Goal: Task Accomplishment & Management: Use online tool/utility

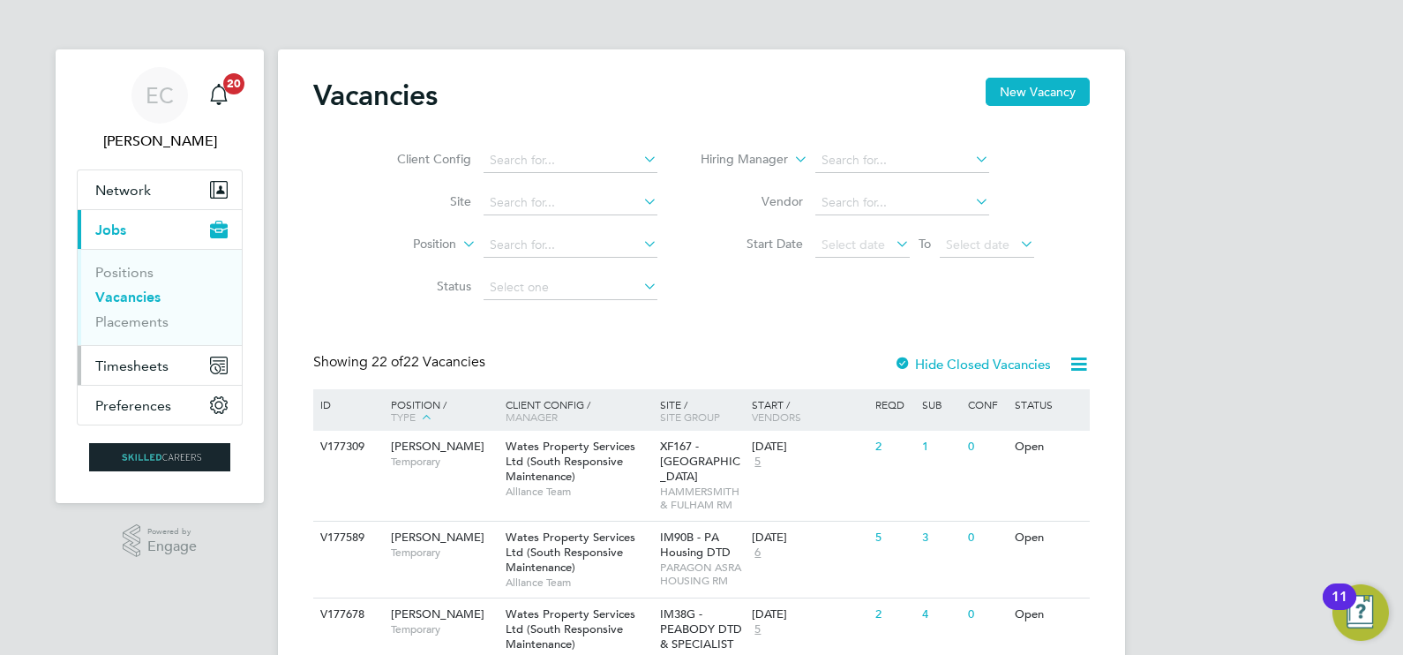
click at [148, 371] on span "Timesheets" at bounding box center [131, 365] width 73 height 17
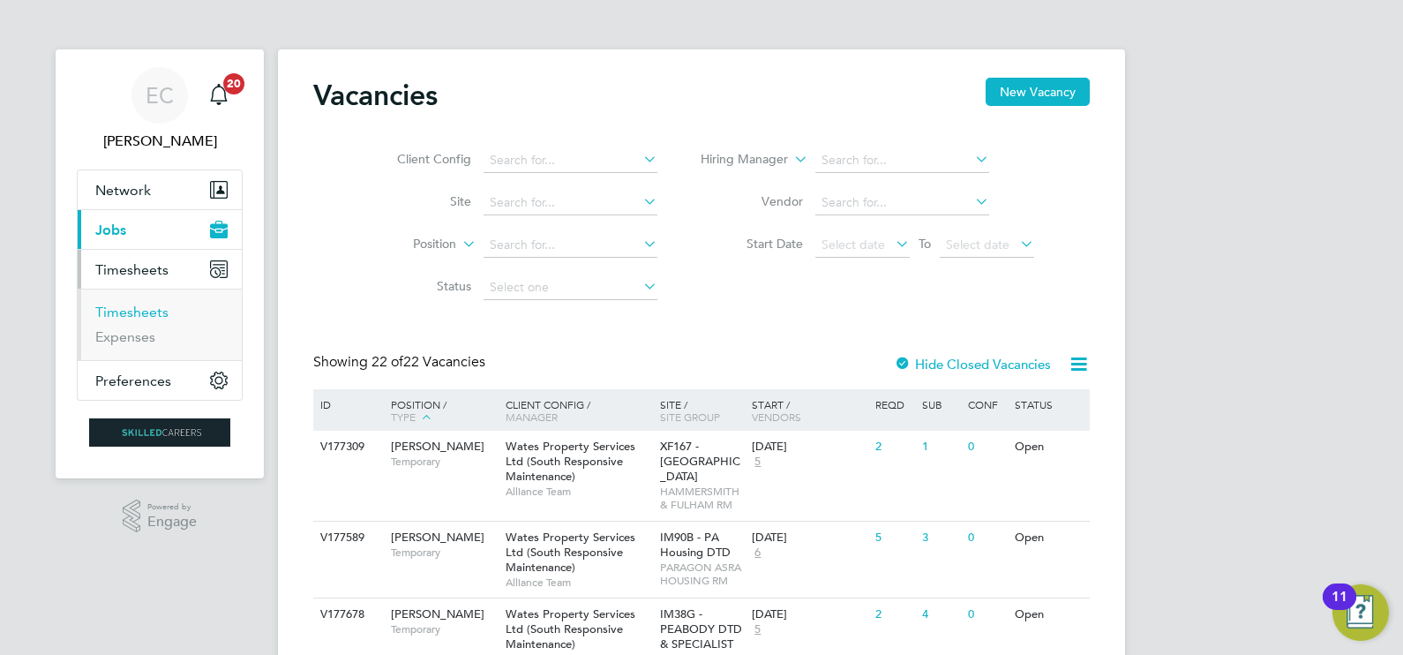
click at [159, 313] on link "Timesheets" at bounding box center [131, 312] width 73 height 17
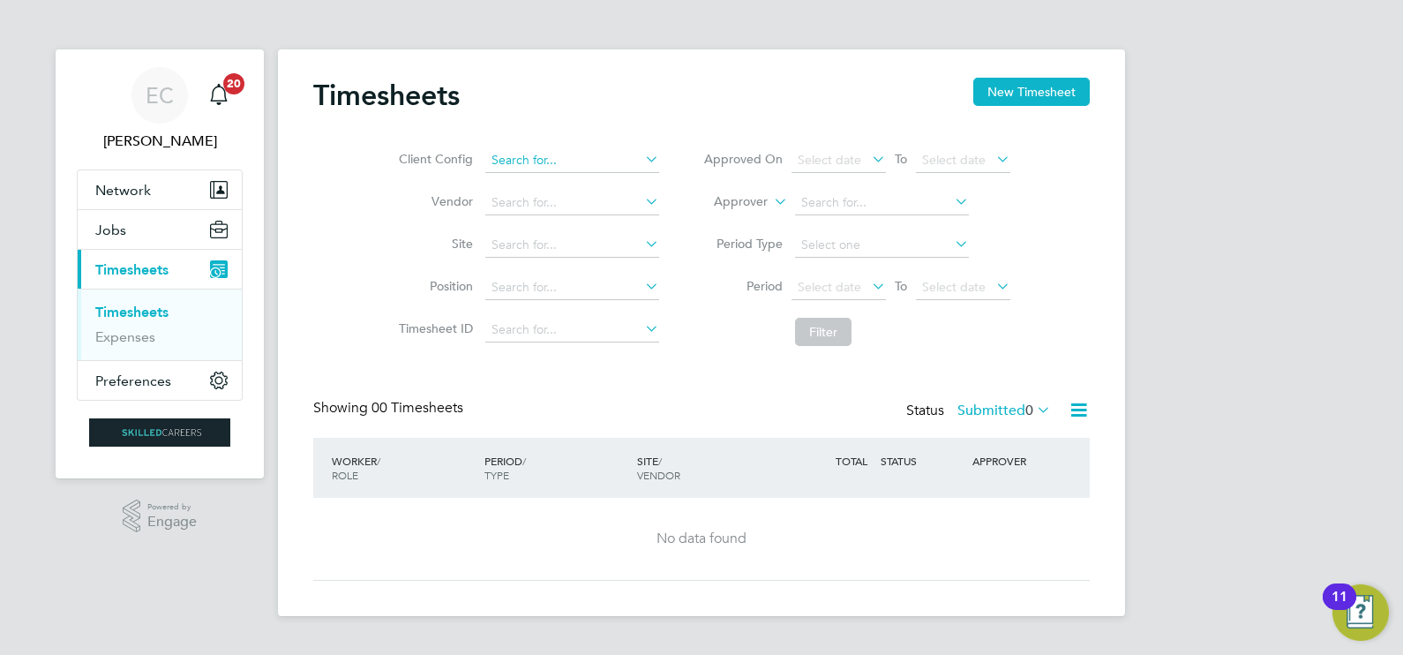
click at [553, 162] on input at bounding box center [572, 160] width 174 height 25
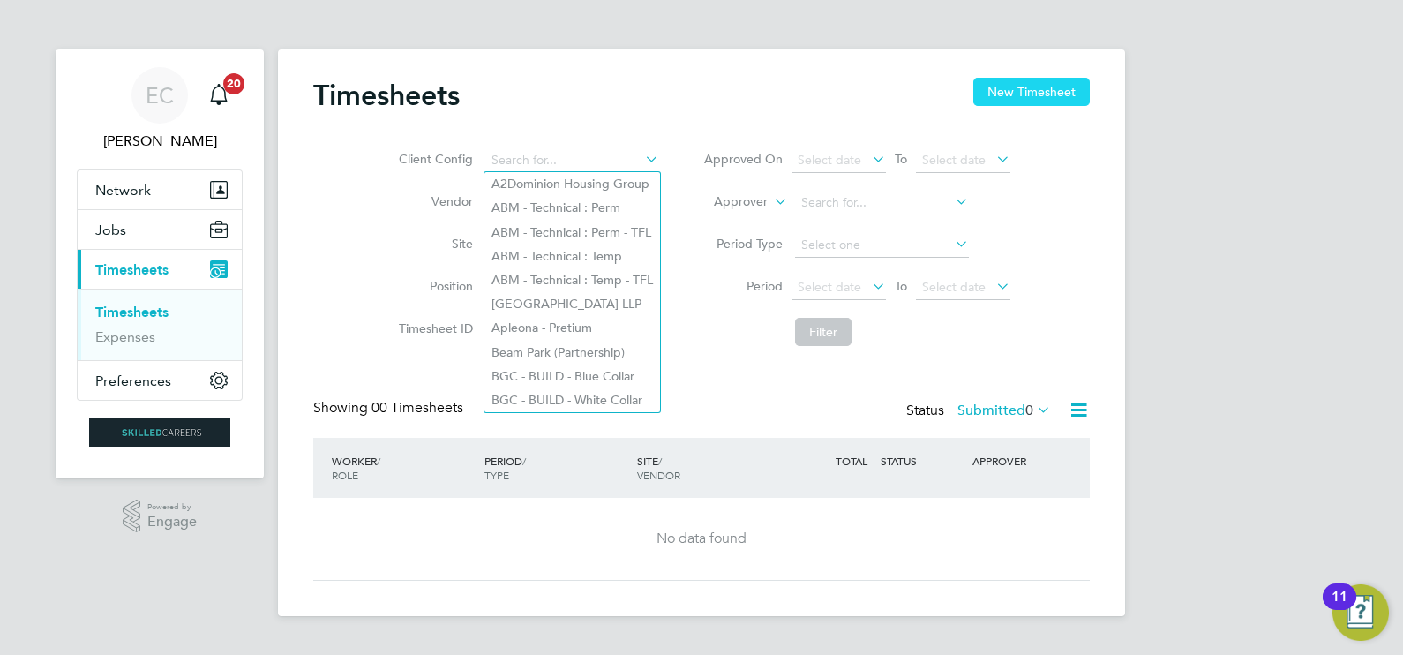
click at [1078, 87] on button "New Timesheet" at bounding box center [1031, 92] width 116 height 28
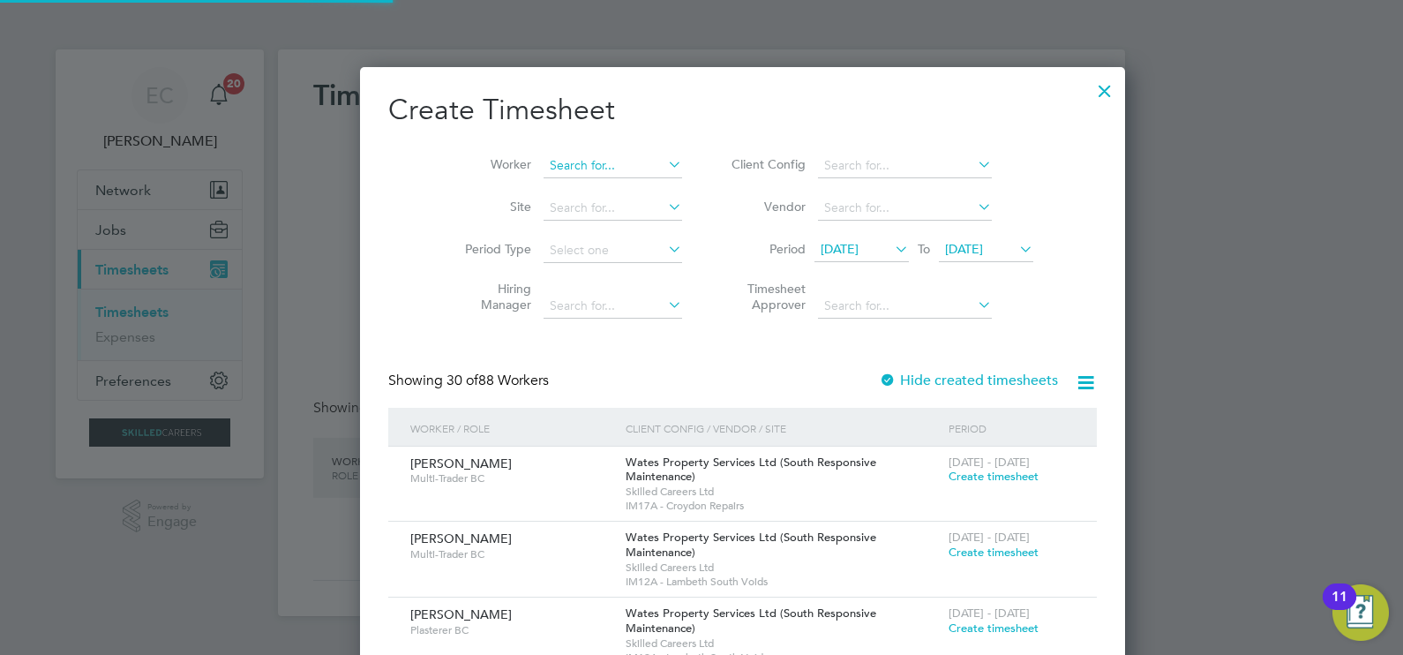
scroll to position [2964, 683]
click at [547, 161] on input at bounding box center [613, 166] width 139 height 25
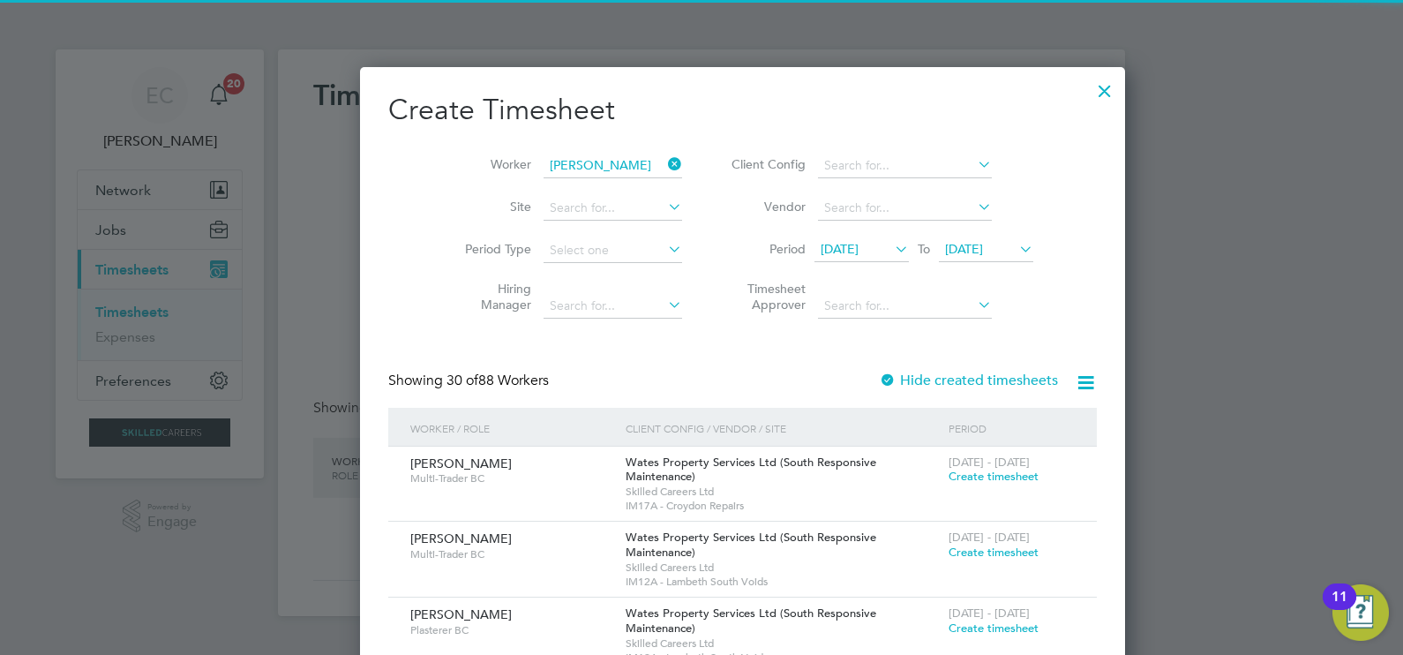
click at [559, 194] on b "Vincenzo" at bounding box center [560, 189] width 102 height 15
type input "Vincenzo Cascio"
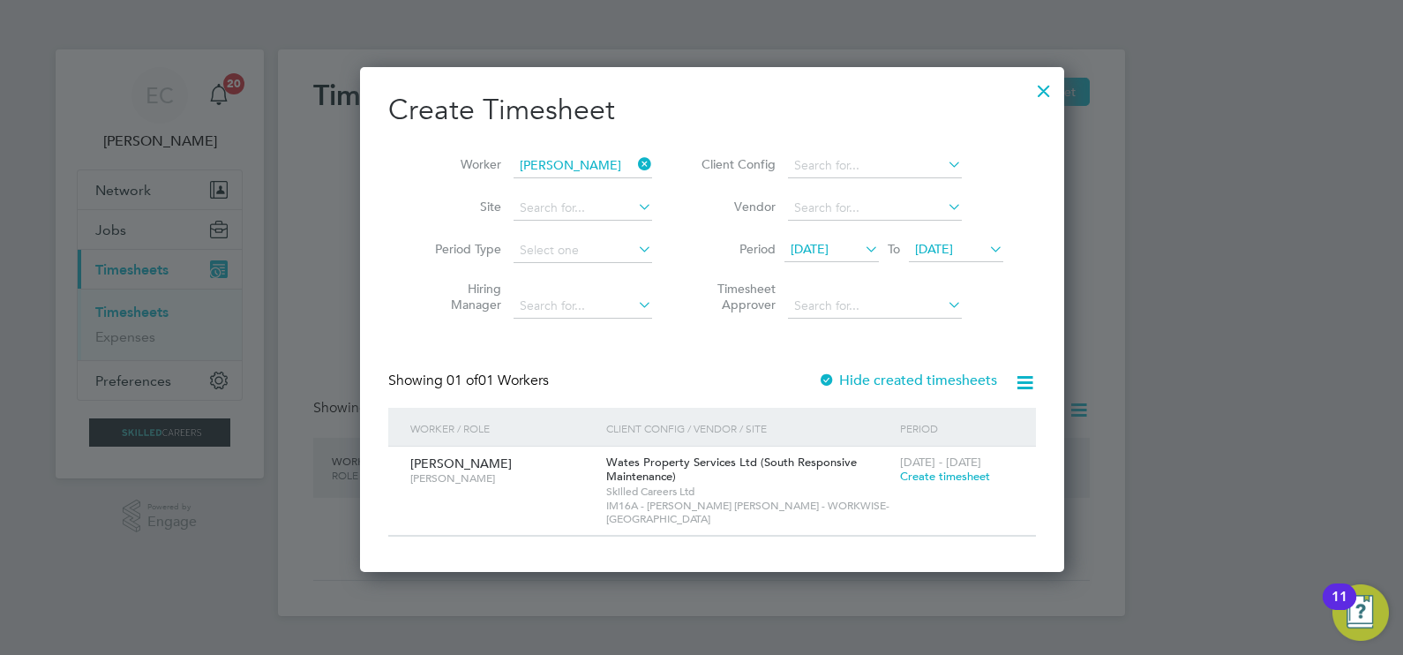
scroll to position [490, 683]
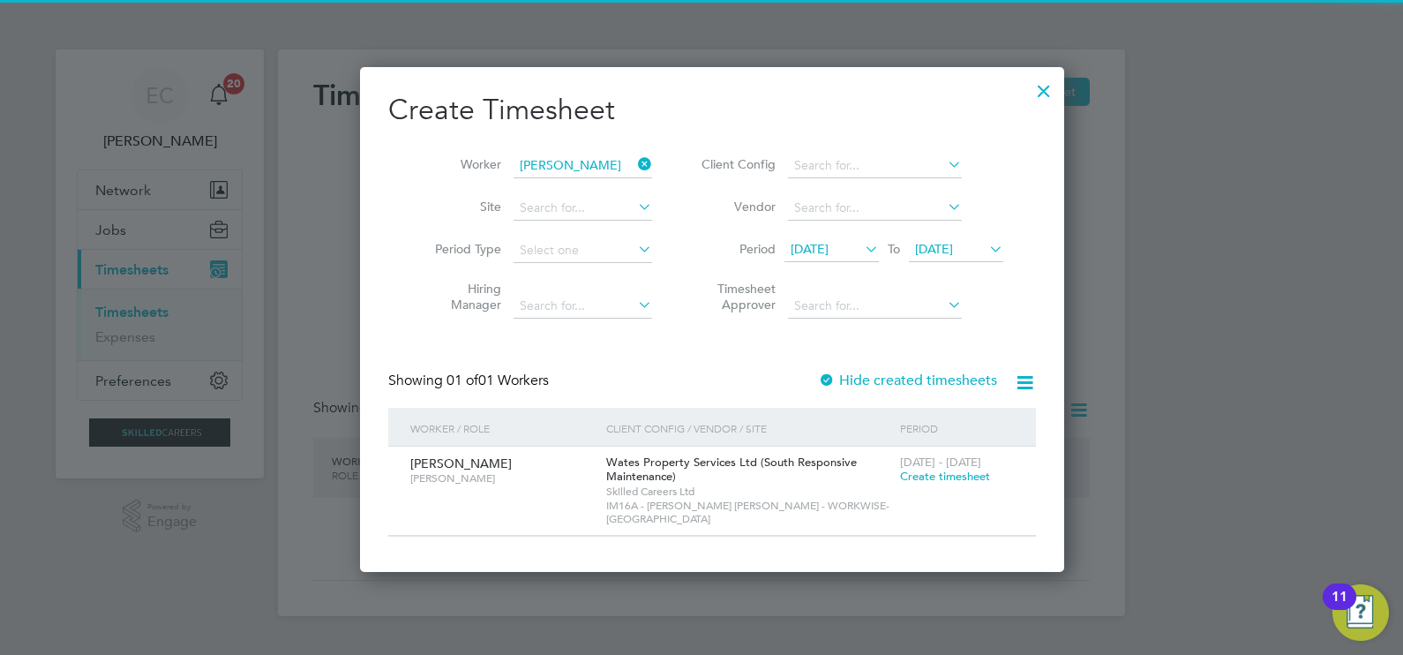
click at [829, 247] on span "18 Aug 2025" at bounding box center [810, 249] width 38 height 16
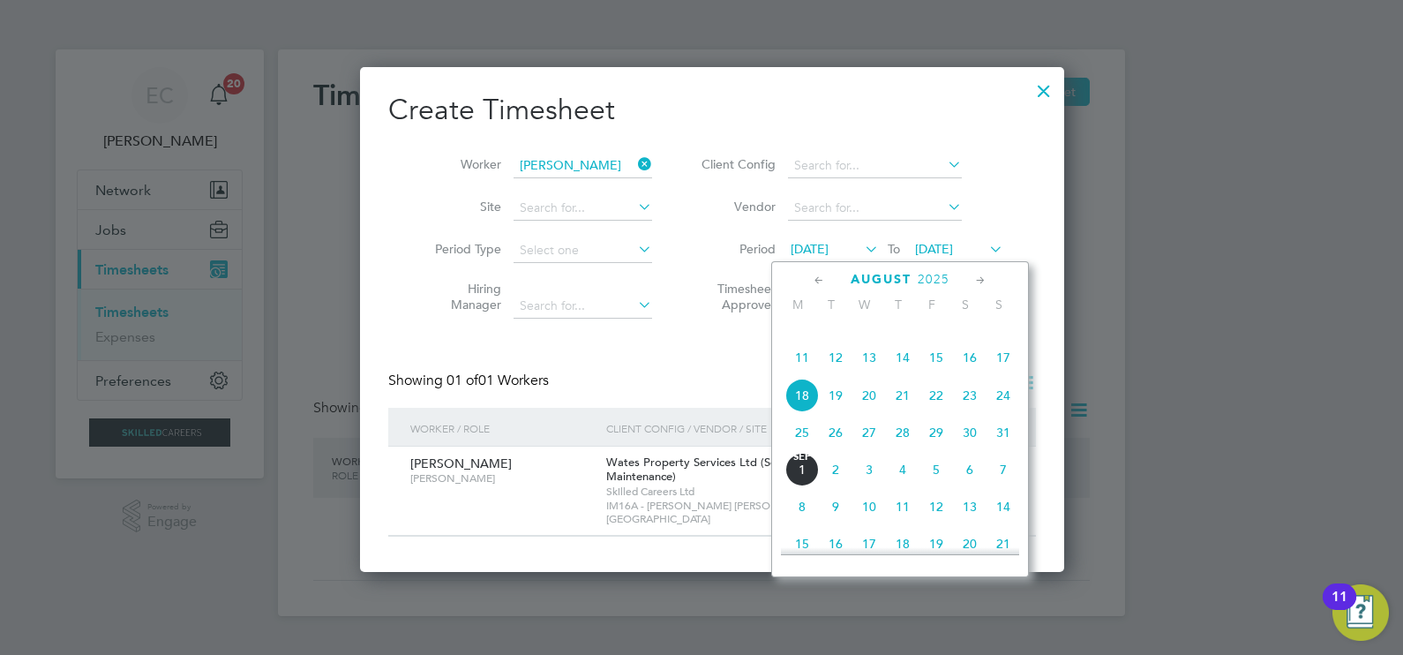
click at [804, 374] on span "11" at bounding box center [802, 358] width 34 height 34
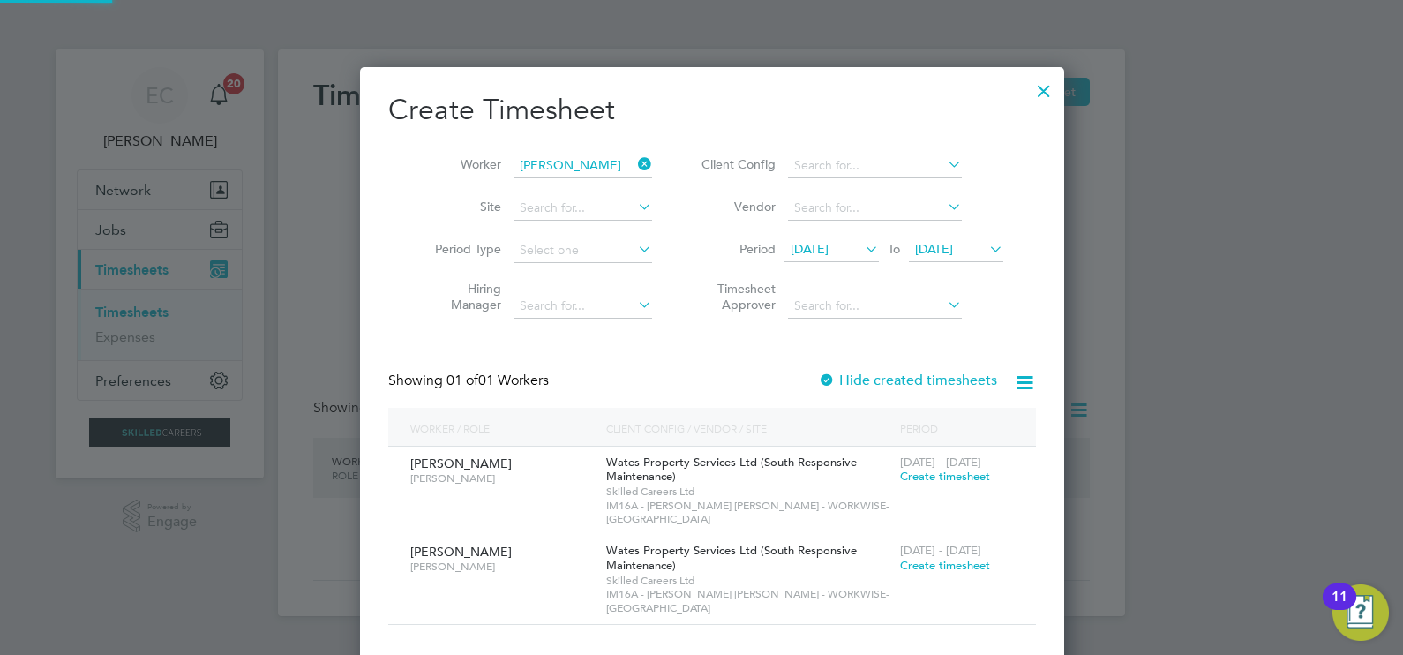
scroll to position [566, 683]
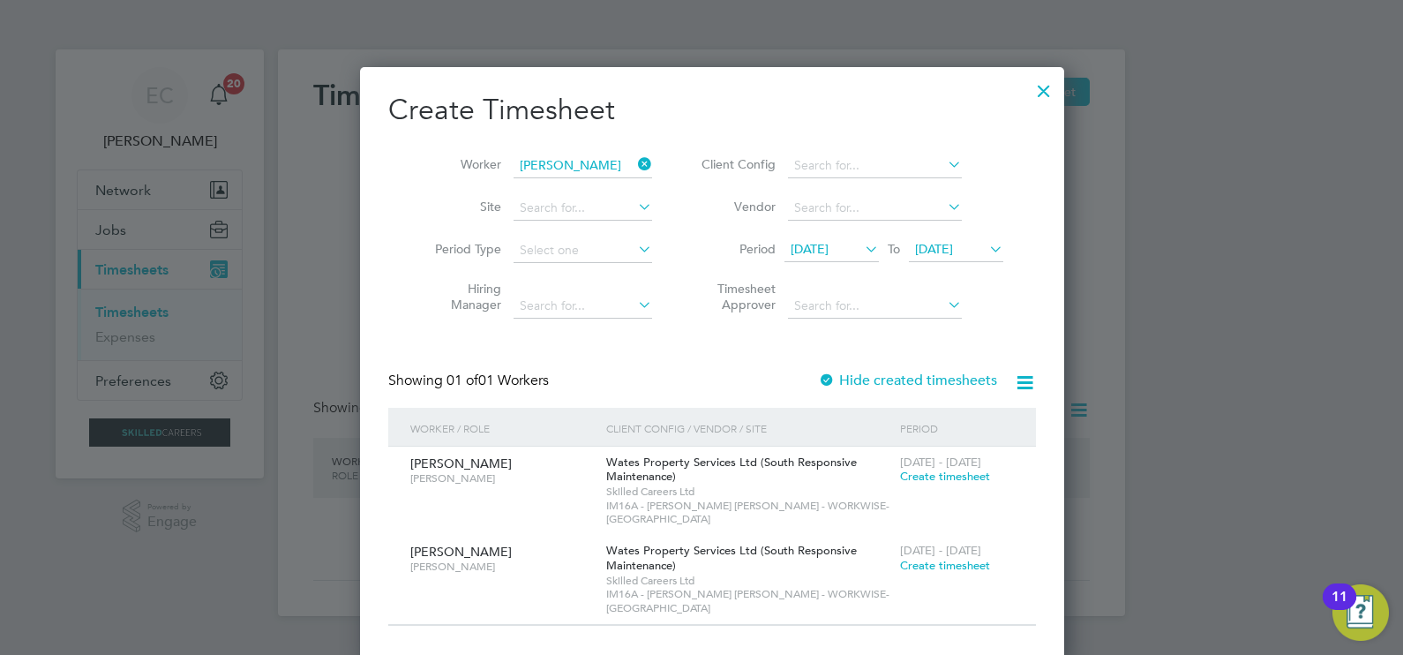
click at [856, 381] on label "Hide created timesheets" at bounding box center [907, 380] width 179 height 18
click at [798, 242] on span "11 Aug 2025" at bounding box center [810, 249] width 38 height 16
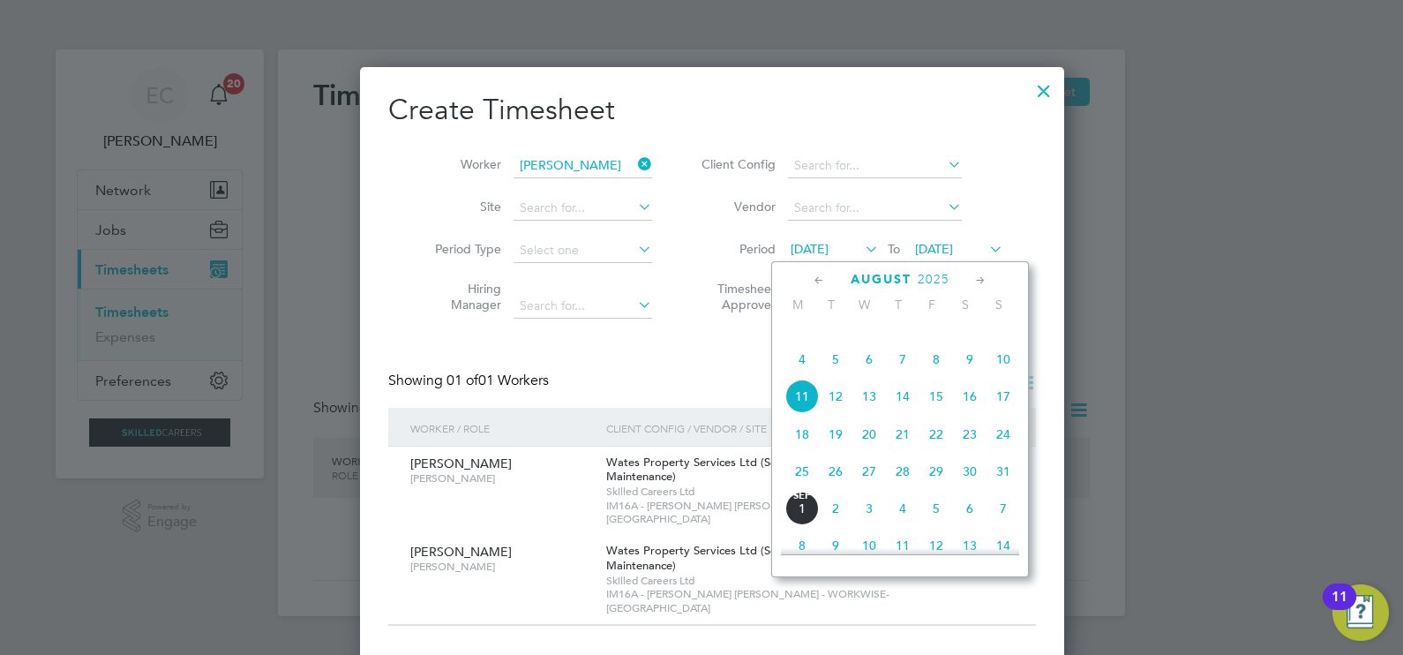
click at [807, 376] on span "4" at bounding box center [802, 359] width 34 height 34
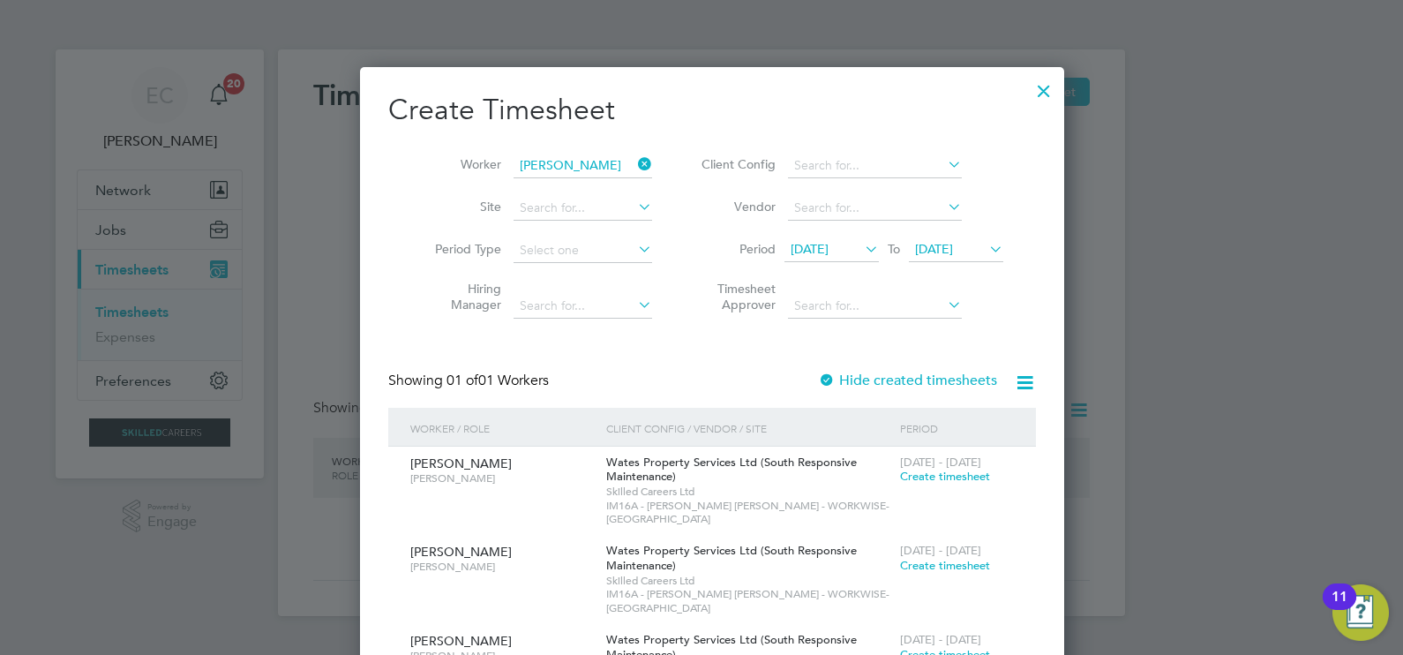
scroll to position [51, 0]
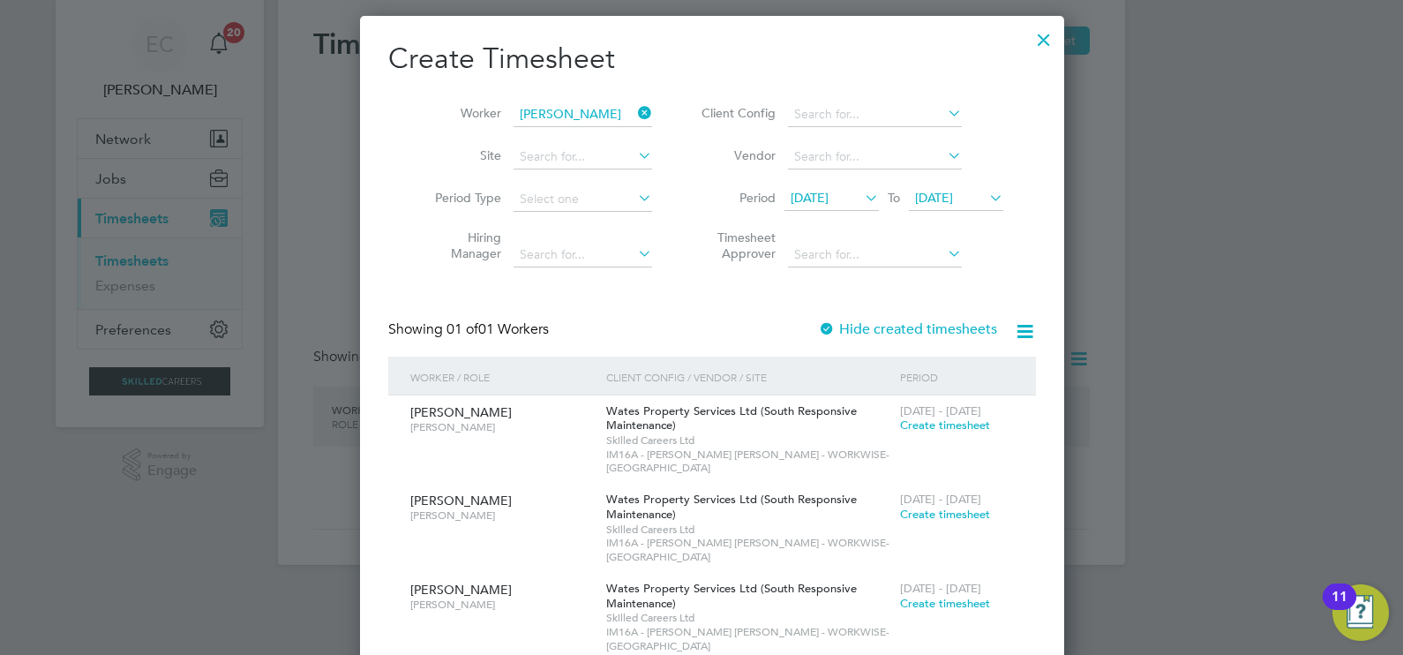
click at [807, 192] on span "04 Aug 2025" at bounding box center [810, 198] width 38 height 16
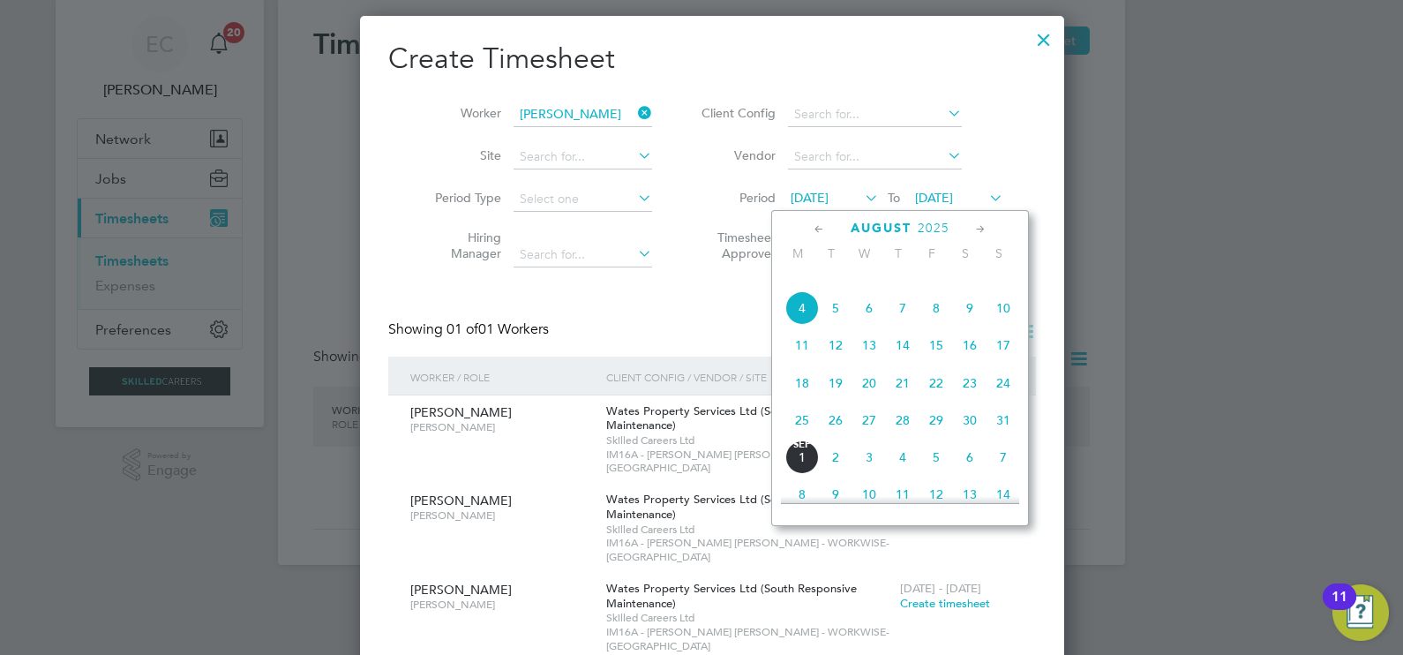
scroll to position [580, 0]
click at [801, 289] on span "28" at bounding box center [802, 273] width 34 height 34
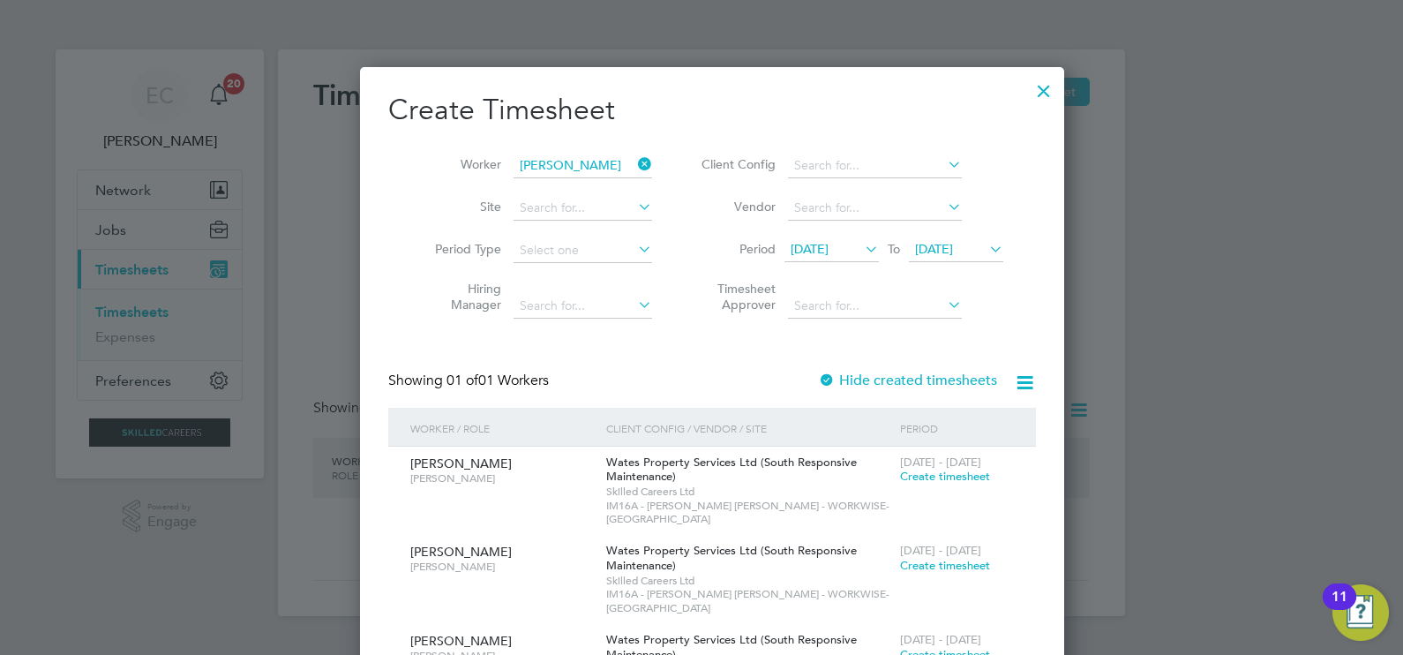
click at [881, 379] on label "Hide created timesheets" at bounding box center [907, 380] width 179 height 18
click at [873, 379] on label "Hide created timesheets" at bounding box center [907, 380] width 179 height 18
